Goal: Download file/media

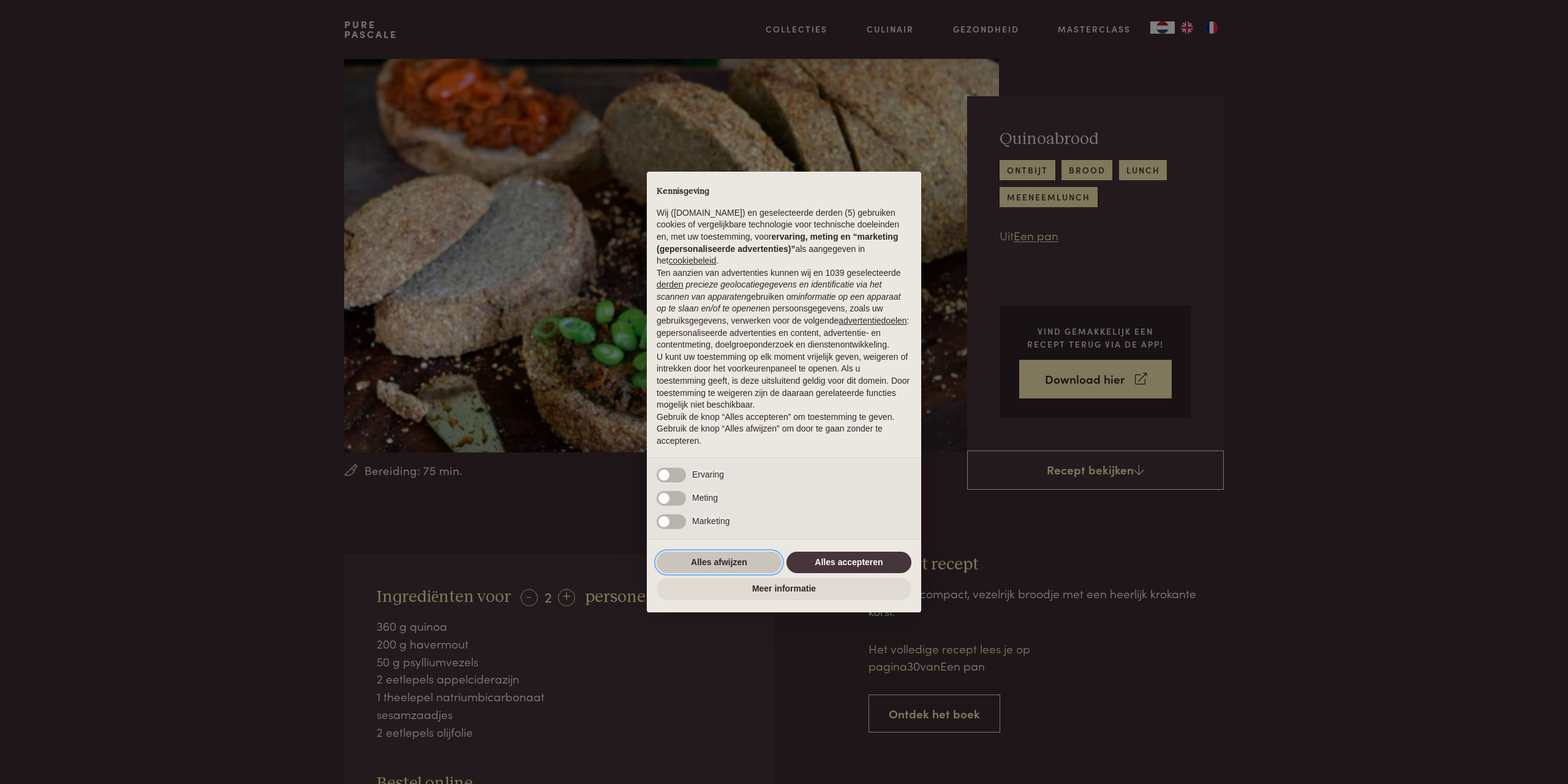
click at [723, 563] on button "Alles afwijzen" at bounding box center [719, 563] width 125 height 22
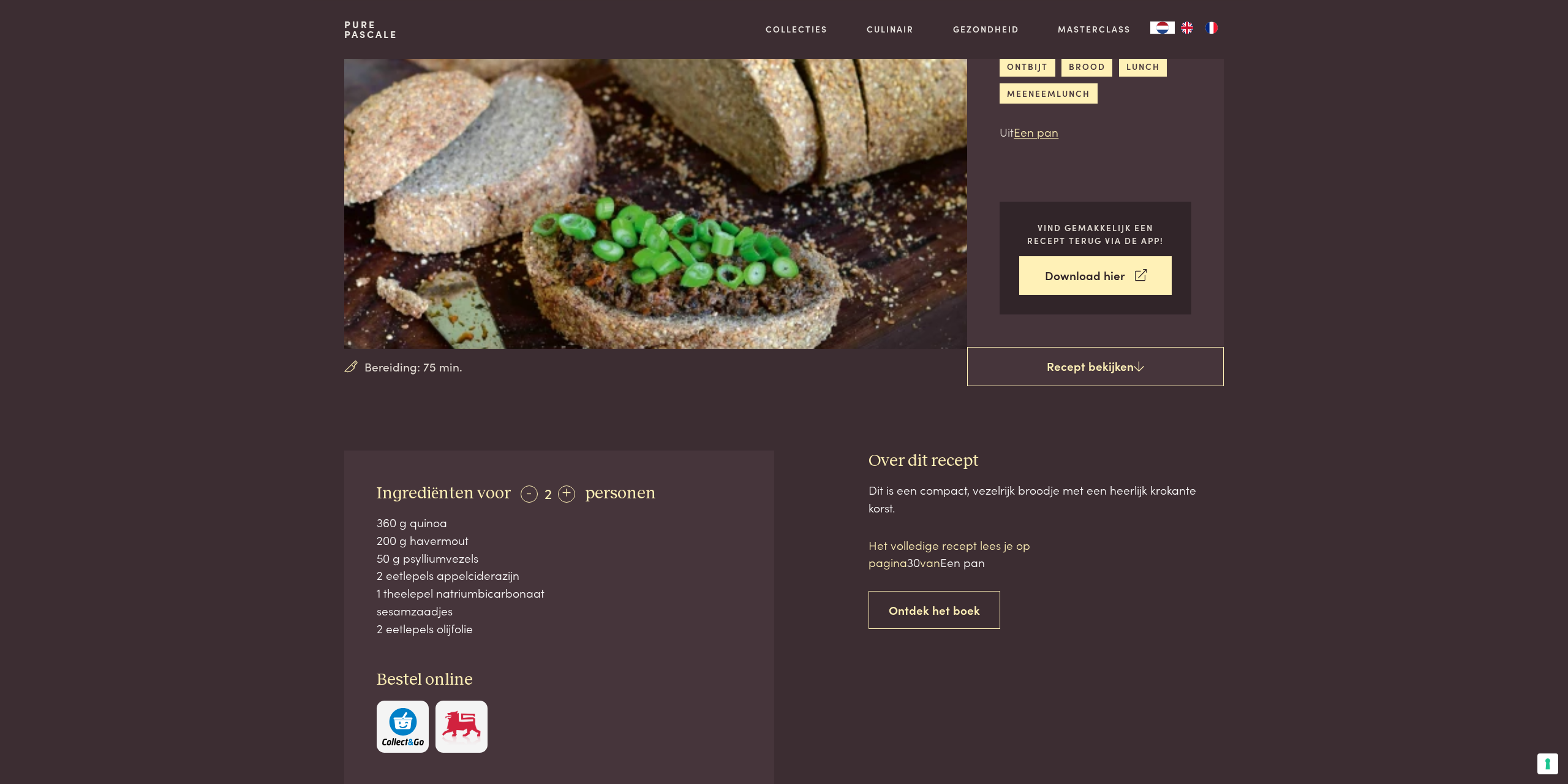
scroll to position [250, 0]
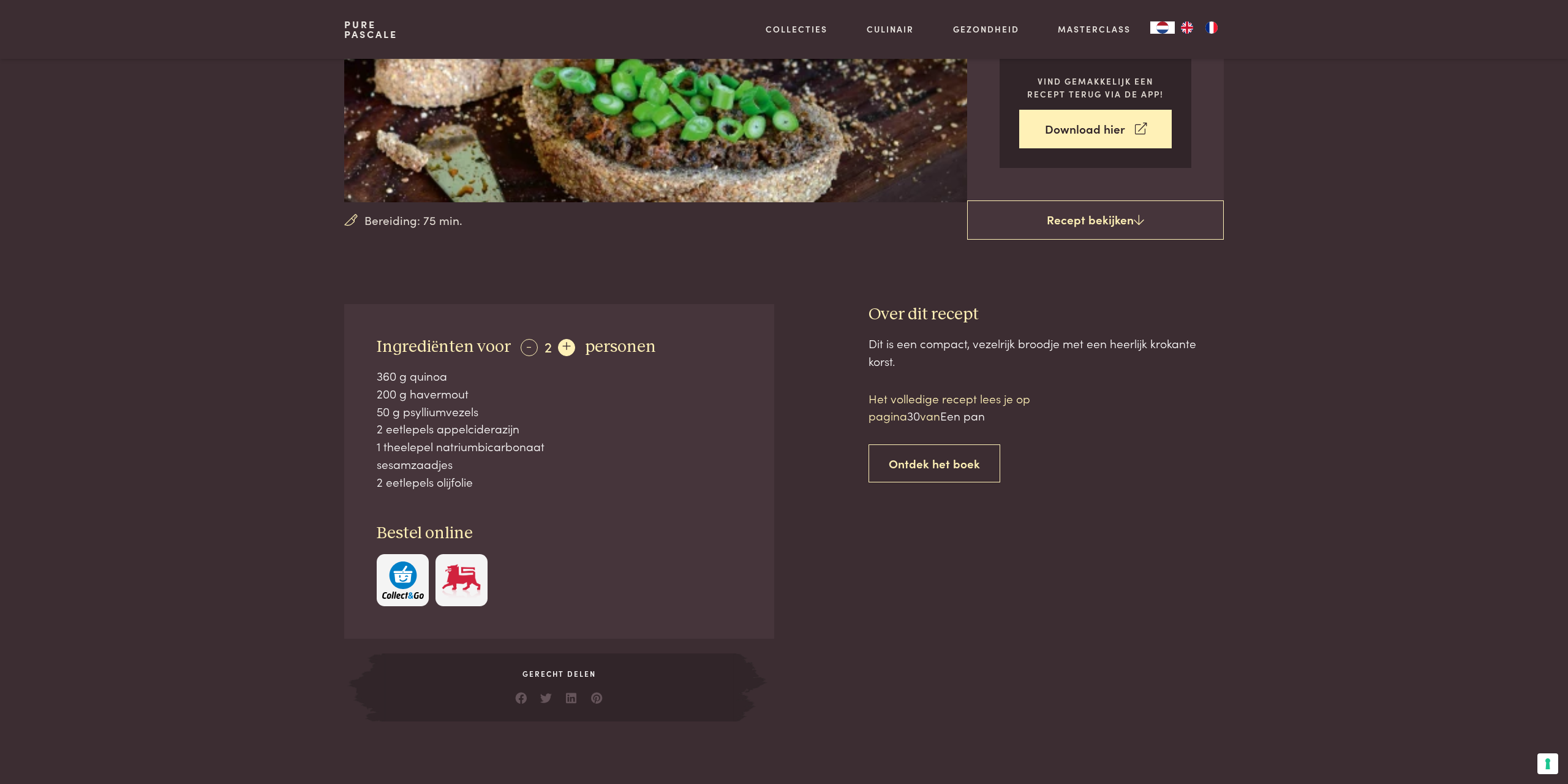
click at [562, 345] on div "+" at bounding box center [566, 347] width 17 height 17
click at [521, 344] on div "-" at bounding box center [529, 347] width 17 height 17
drag, startPoint x: 382, startPoint y: 348, endPoint x: 494, endPoint y: 489, distance: 180.1
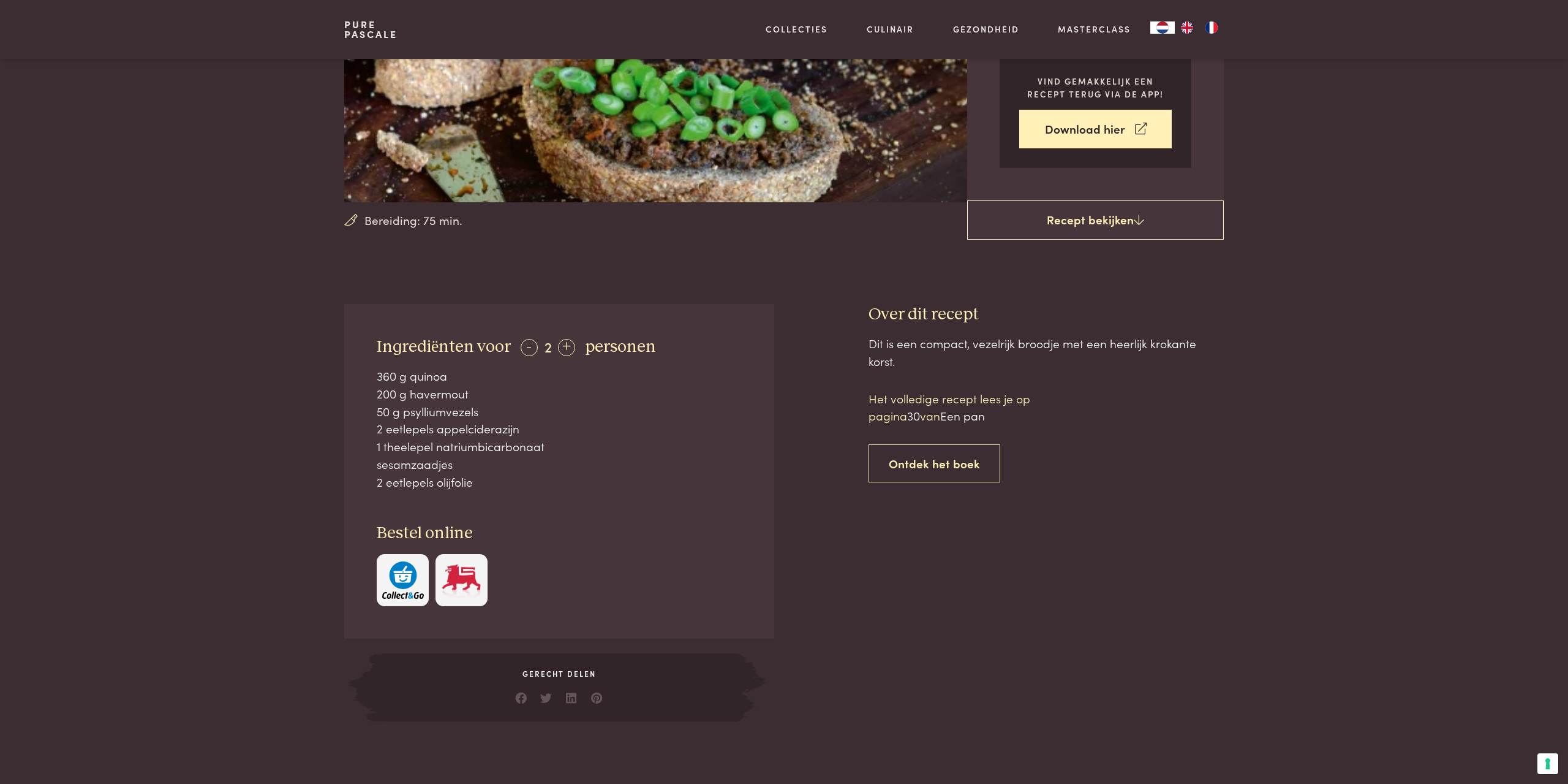
click at [494, 489] on div "Ingrediënten voor - 2 + personen 360 g quinoa 200 g havermout 50 g psylliumveze…" at bounding box center [558, 471] width 430 height 334
copy div "personen 360 g quinoa 200 g havermout 50 g psylliumvezels 2 eetlepels appelcide…"
click at [557, 396] on div "200 g havermout" at bounding box center [558, 393] width 365 height 18
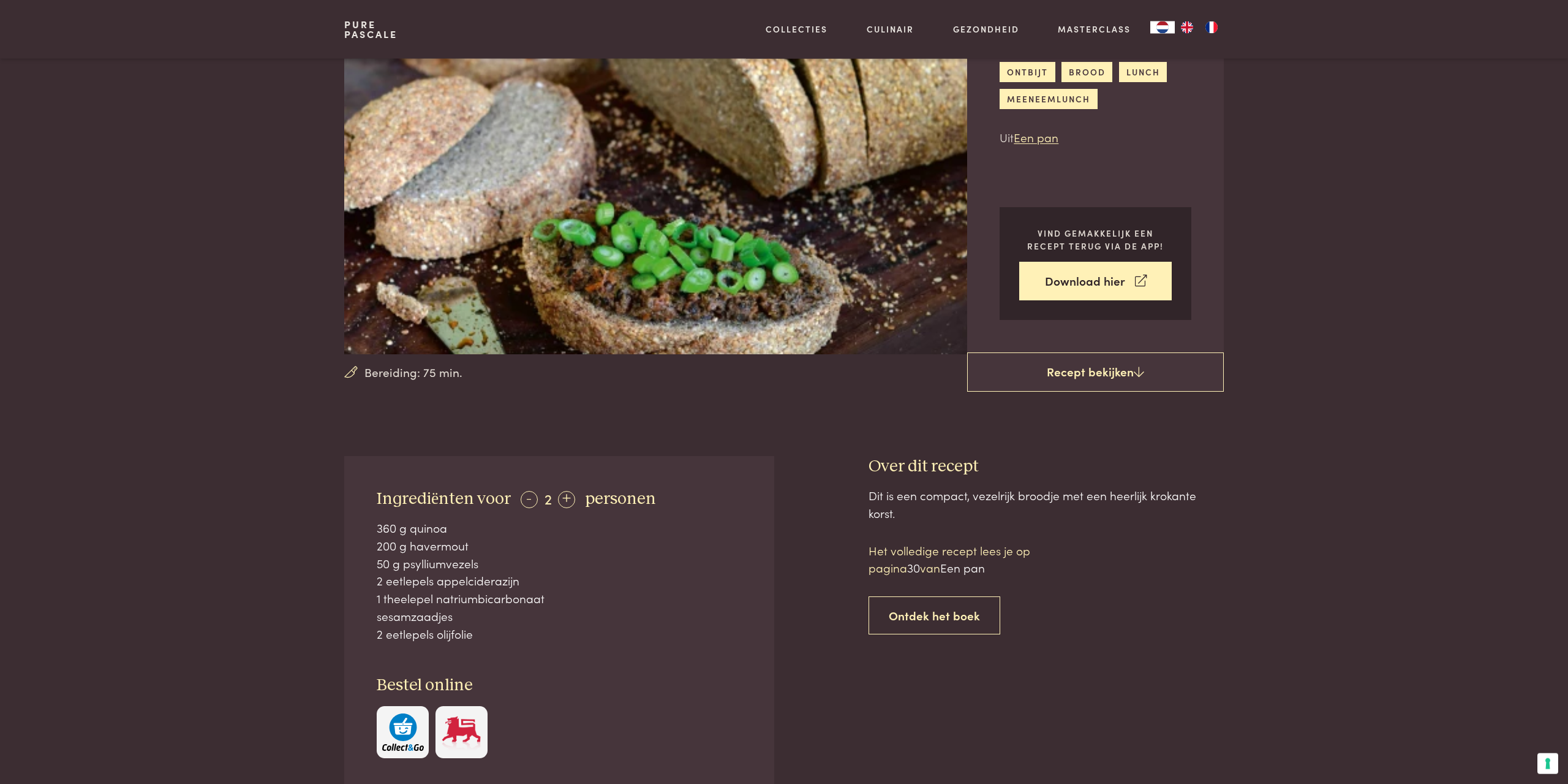
scroll to position [63, 0]
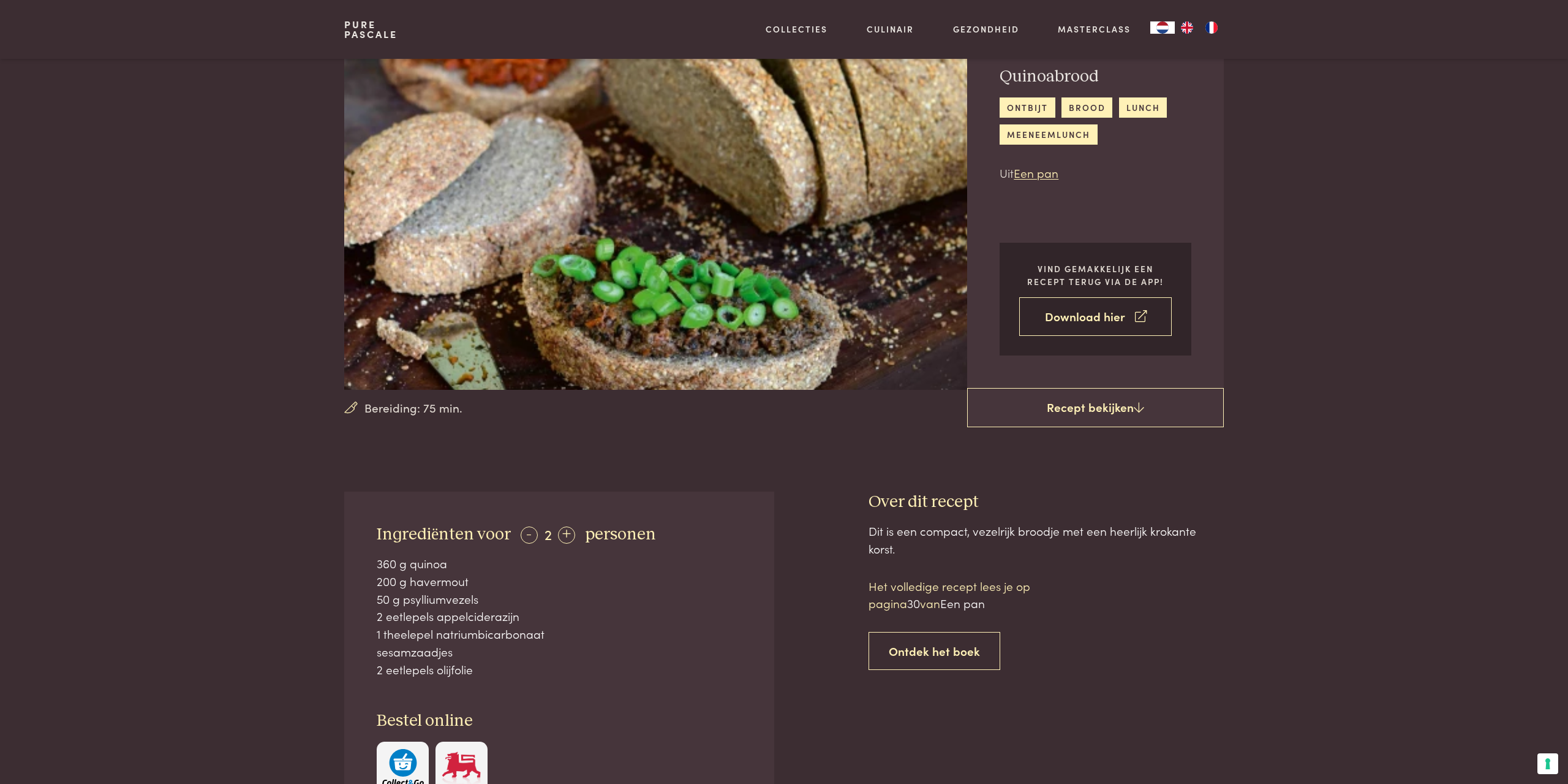
click at [1065, 327] on link "Download hier" at bounding box center [1095, 316] width 152 height 38
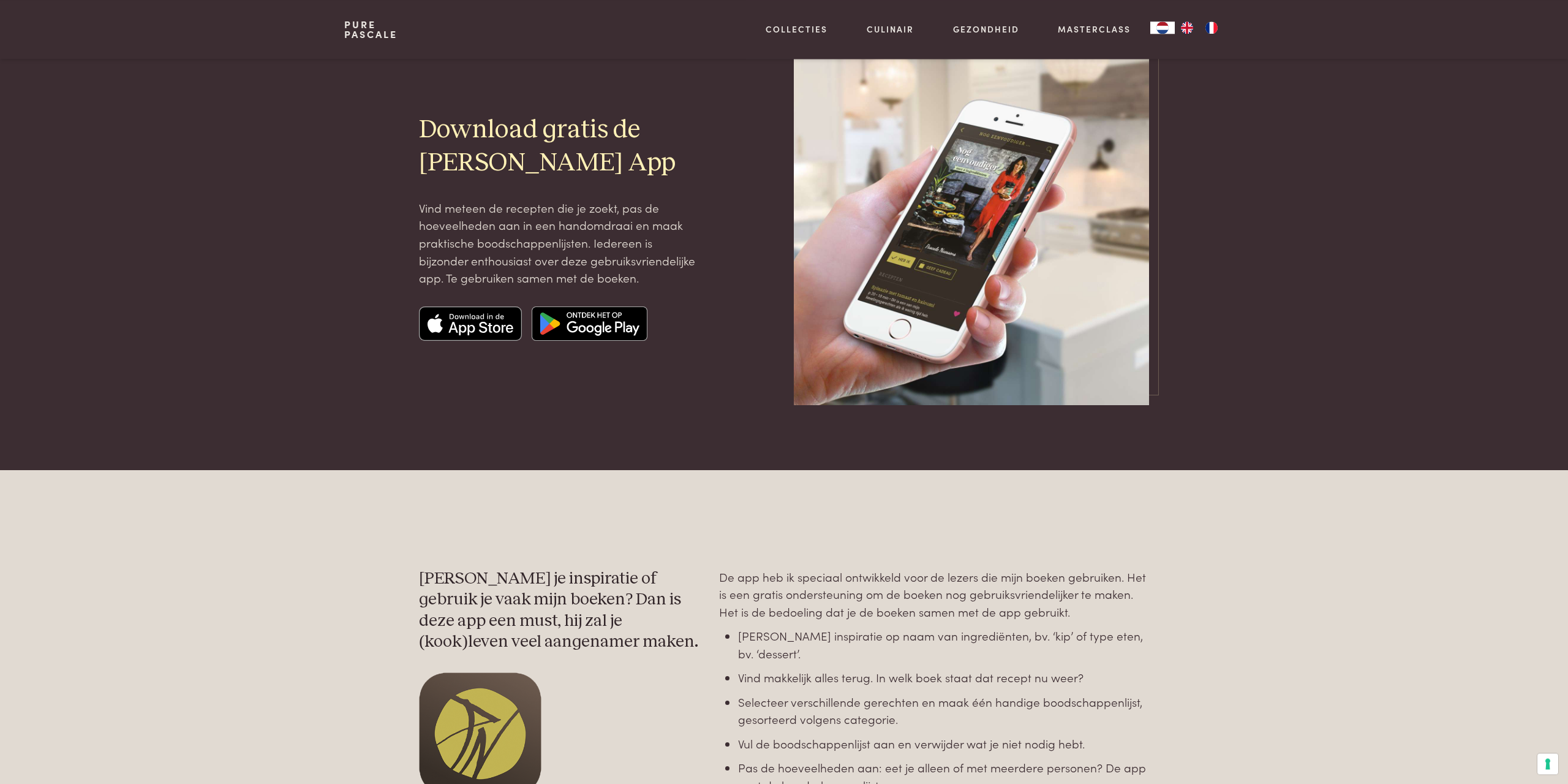
scroll to position [63, 0]
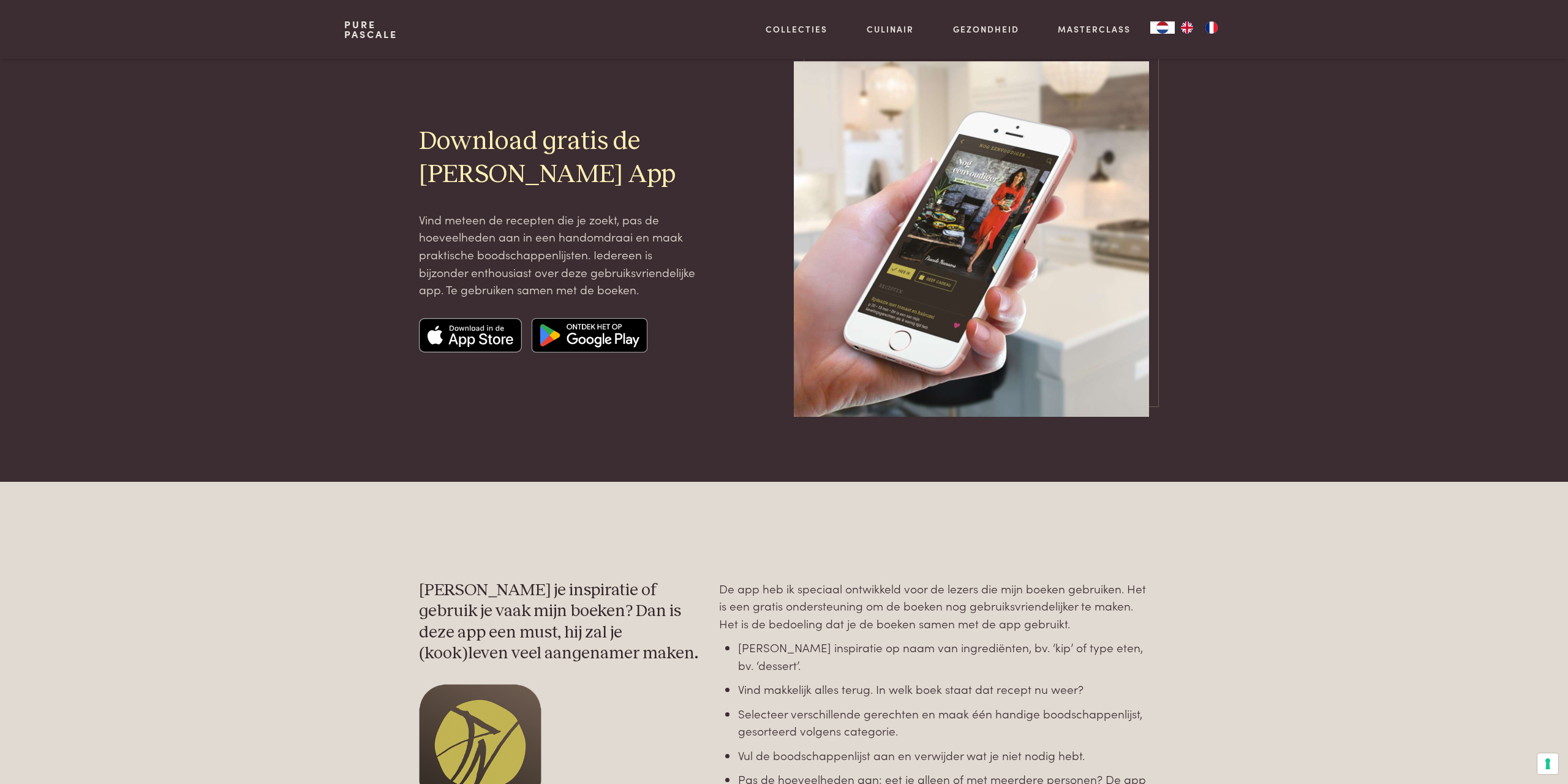
click at [584, 333] on img at bounding box center [590, 334] width 116 height 34
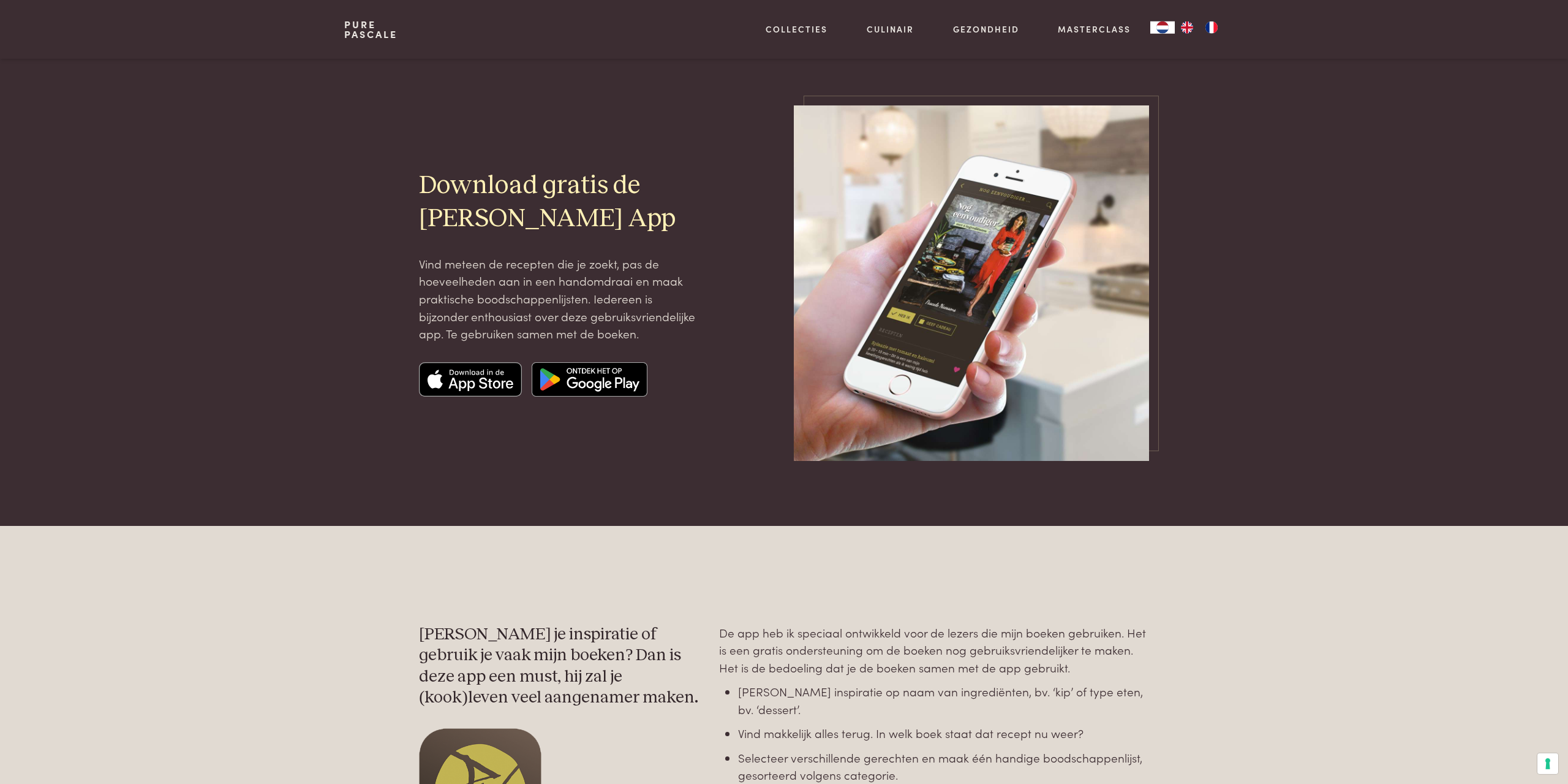
scroll to position [0, 0]
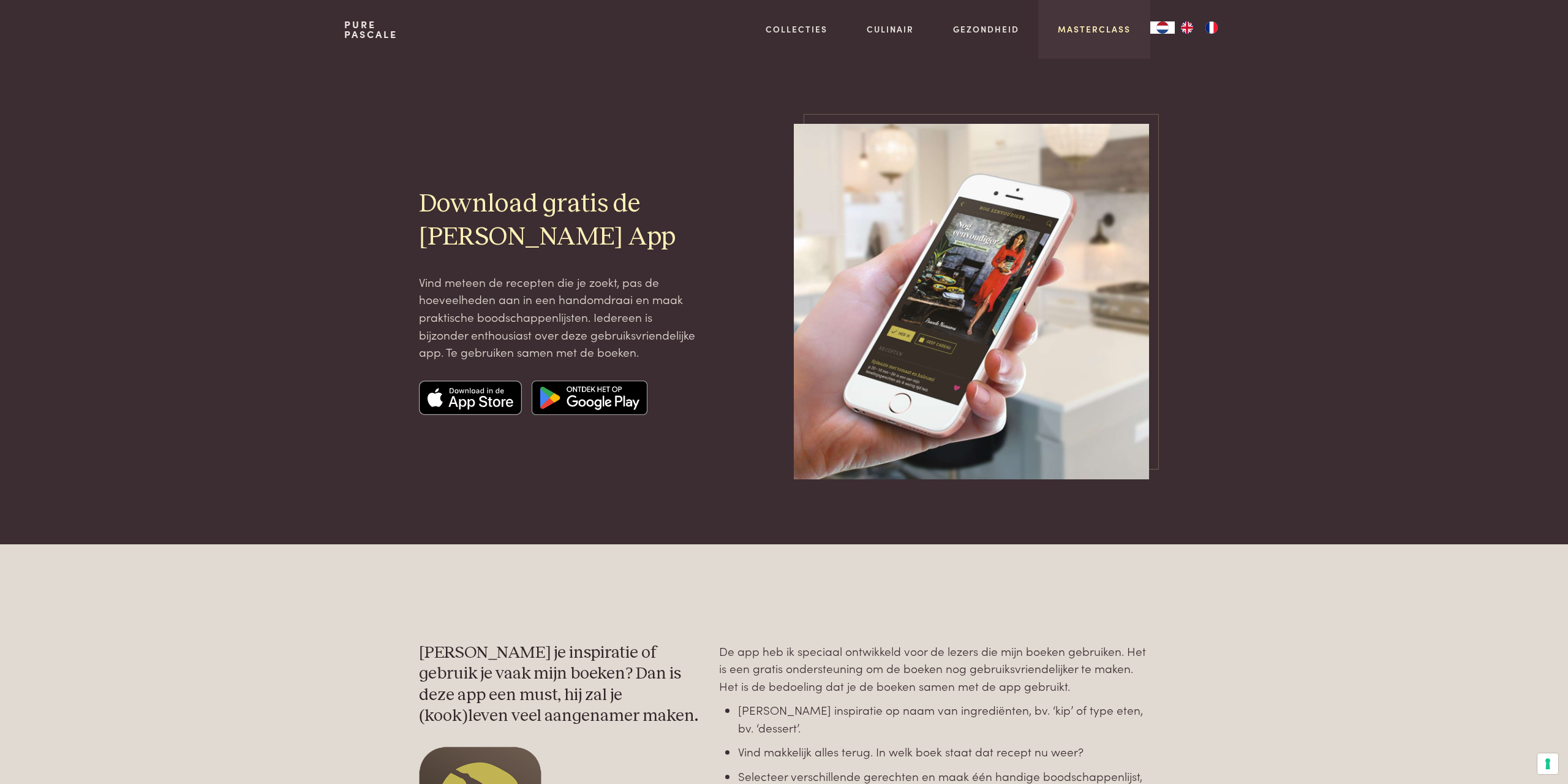
click at [1114, 31] on link "Masterclass" at bounding box center [1094, 29] width 73 height 13
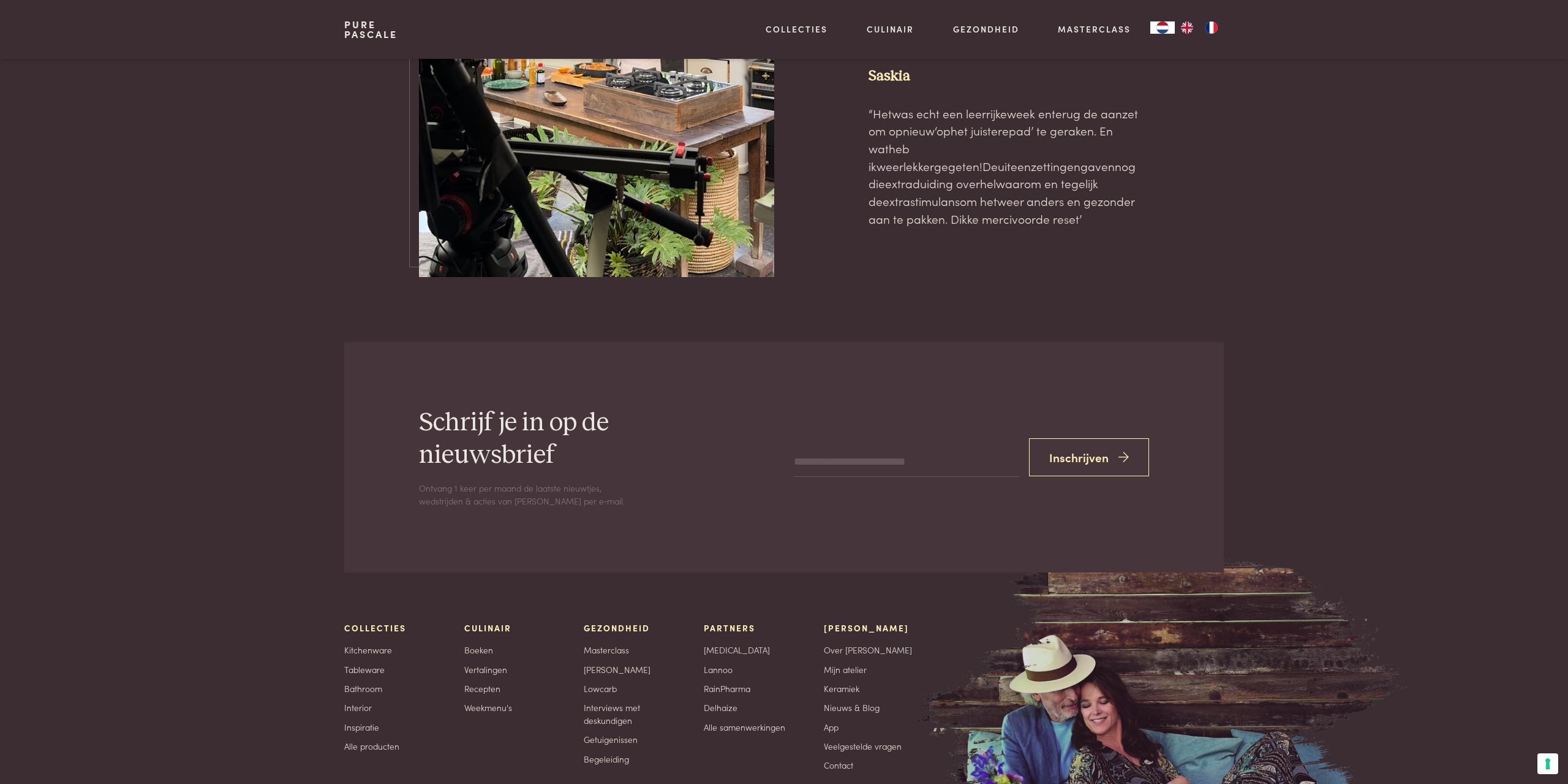
scroll to position [4182, 0]
